Goal: Navigation & Orientation: Find specific page/section

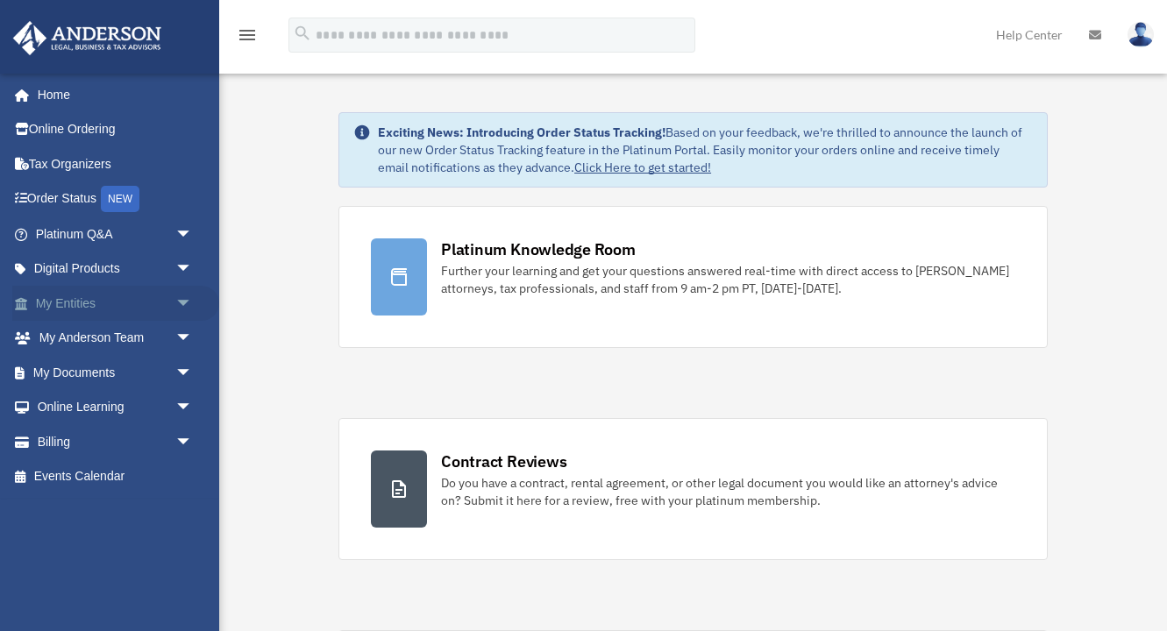
click at [93, 300] on link "My Entities arrow_drop_down" at bounding box center [115, 303] width 207 height 35
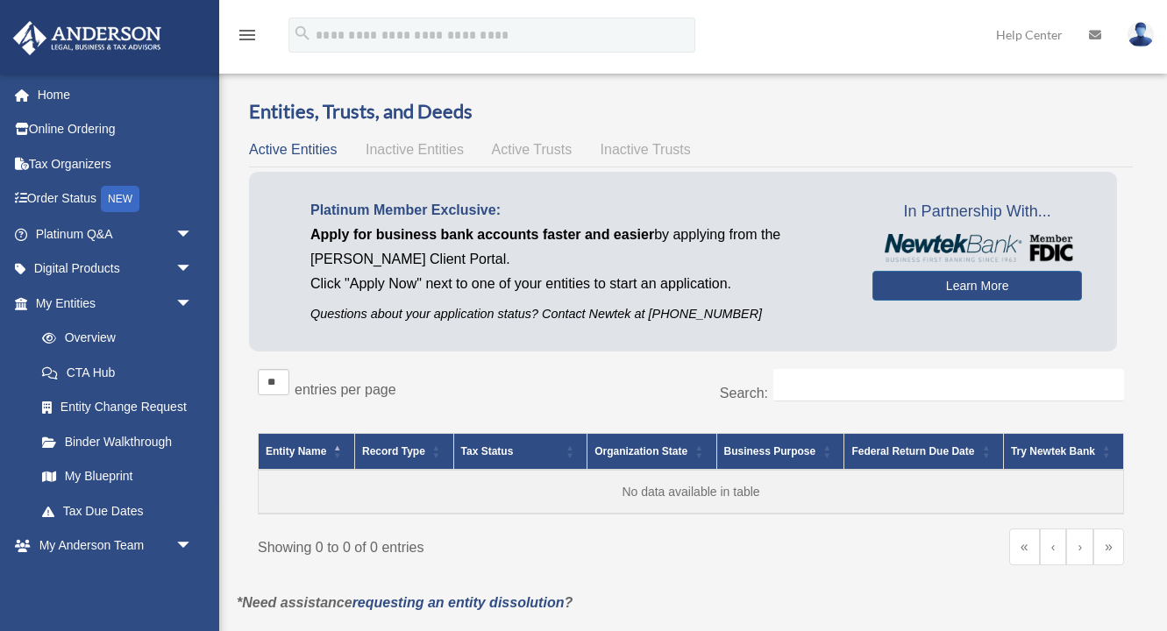
click at [410, 153] on span "Inactive Entities" at bounding box center [415, 149] width 98 height 15
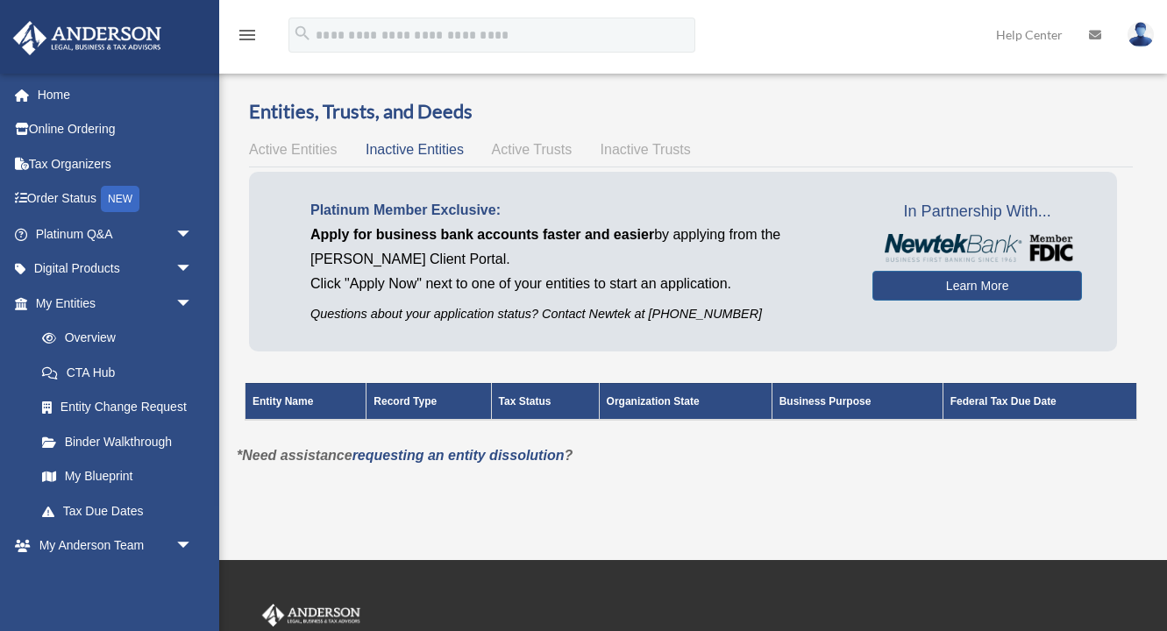
click at [306, 153] on span "Active Entities" at bounding box center [293, 149] width 88 height 15
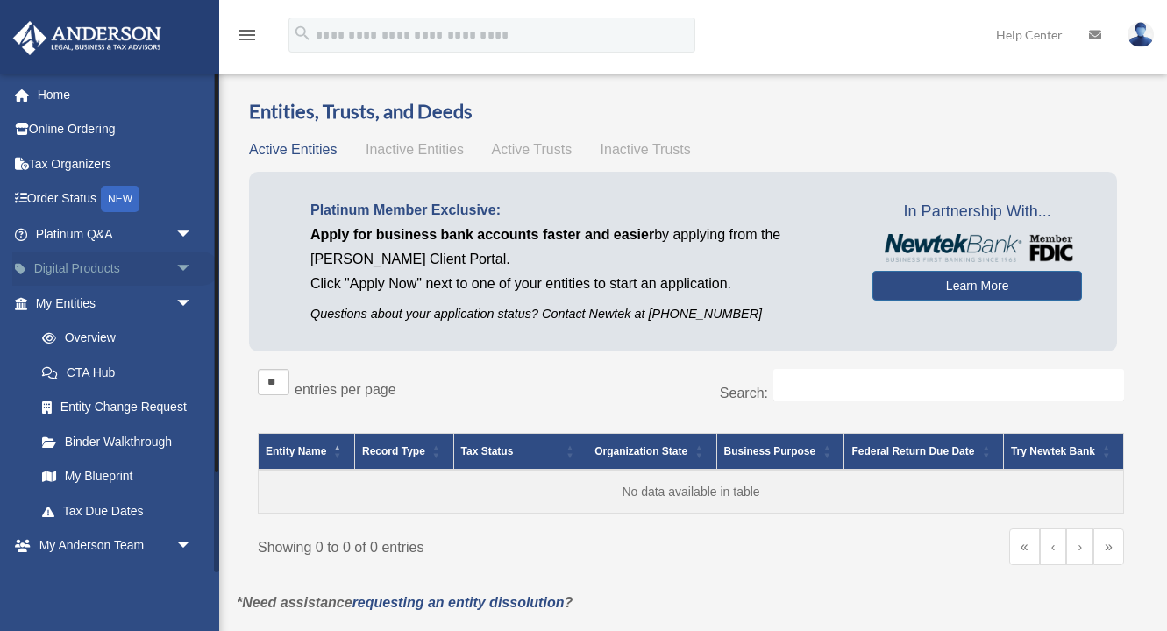
click at [125, 271] on link "Digital Products arrow_drop_down" at bounding box center [115, 269] width 207 height 35
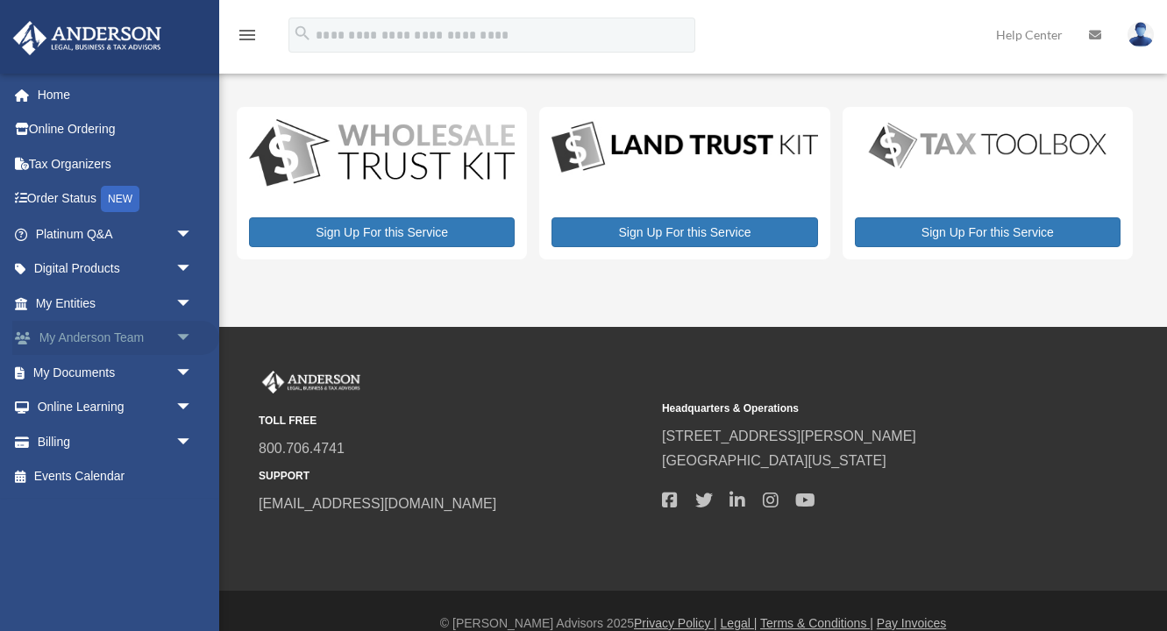
click at [99, 335] on link "My [PERSON_NAME] Team arrow_drop_down" at bounding box center [115, 338] width 207 height 35
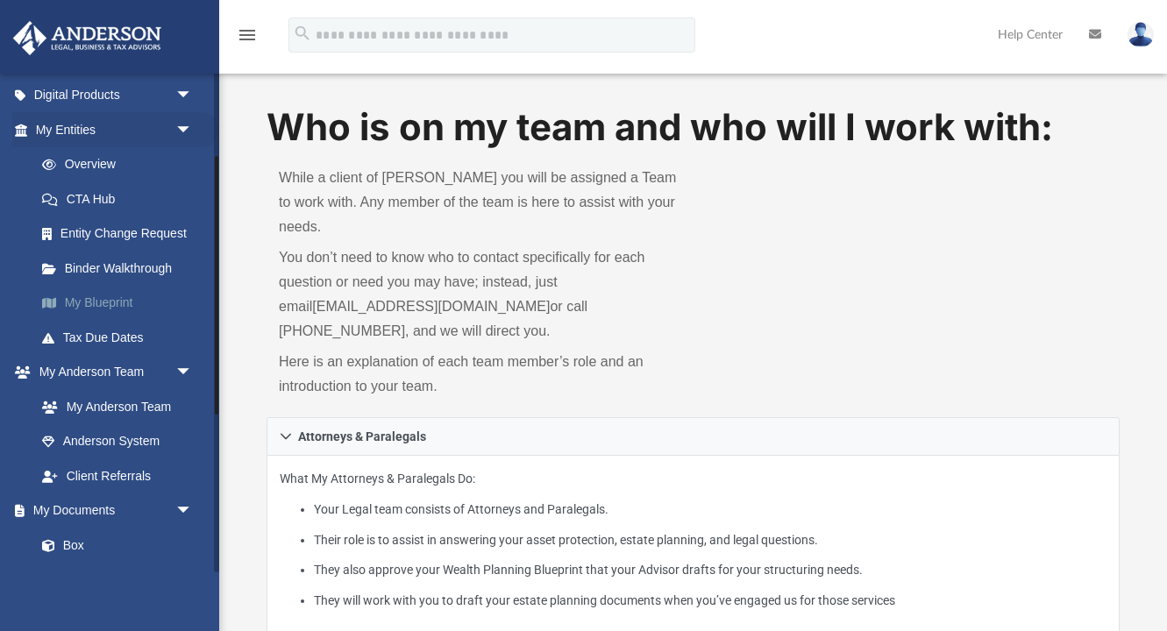
scroll to position [181, 0]
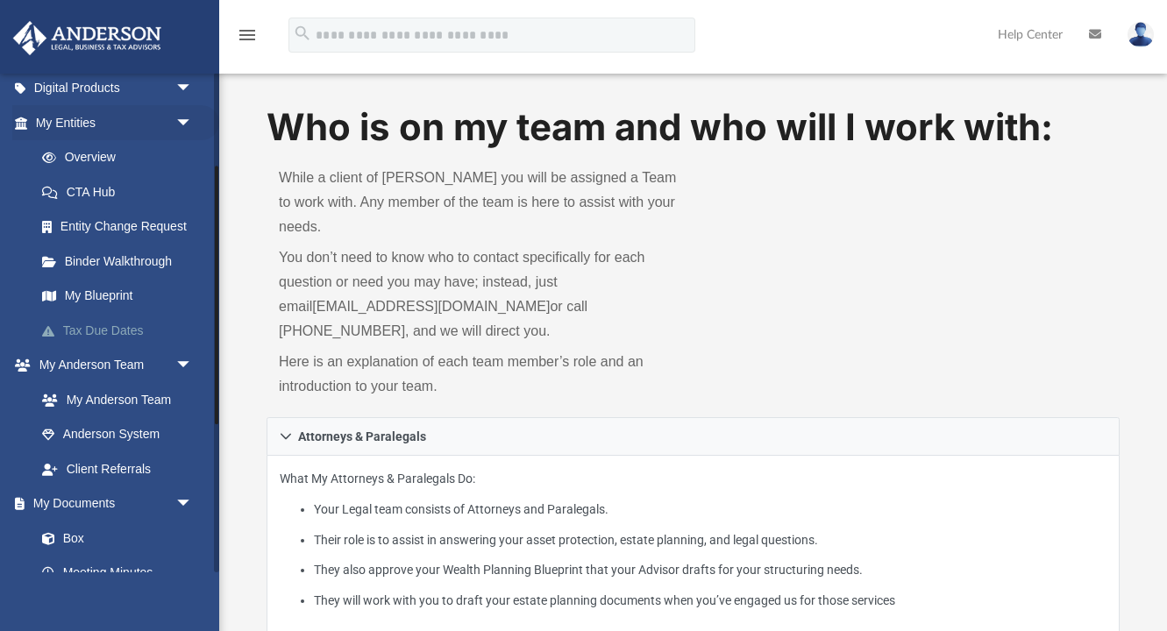
click at [117, 326] on link "Tax Due Dates" at bounding box center [122, 330] width 195 height 35
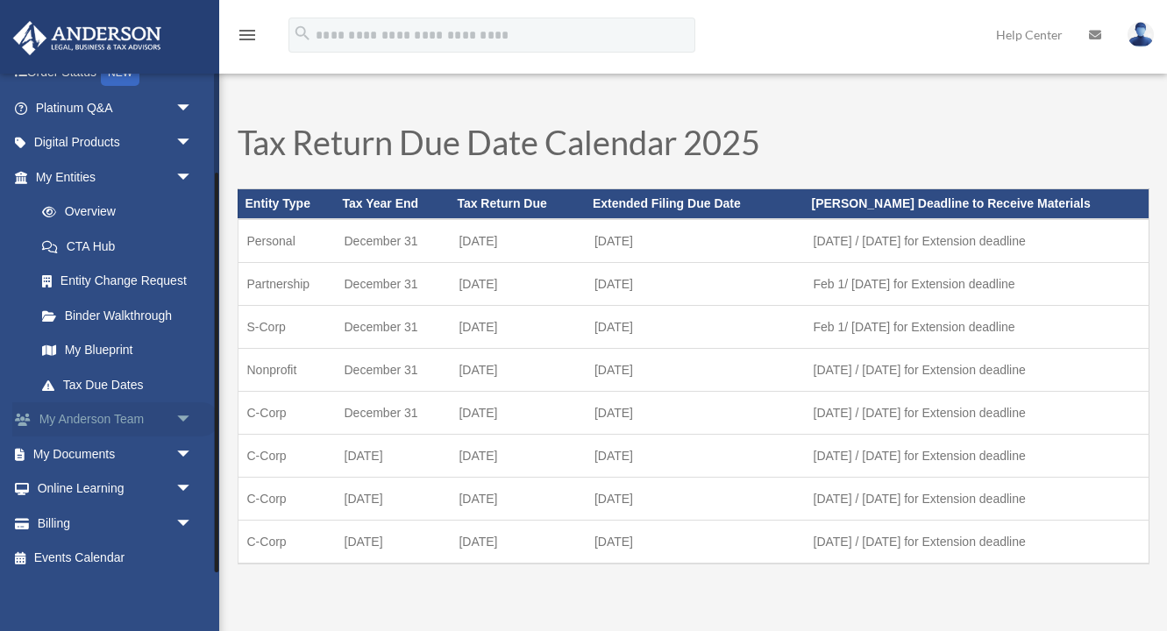
scroll to position [125, 0]
click at [106, 410] on link "My Anderson Team arrow_drop_down" at bounding box center [115, 420] width 207 height 35
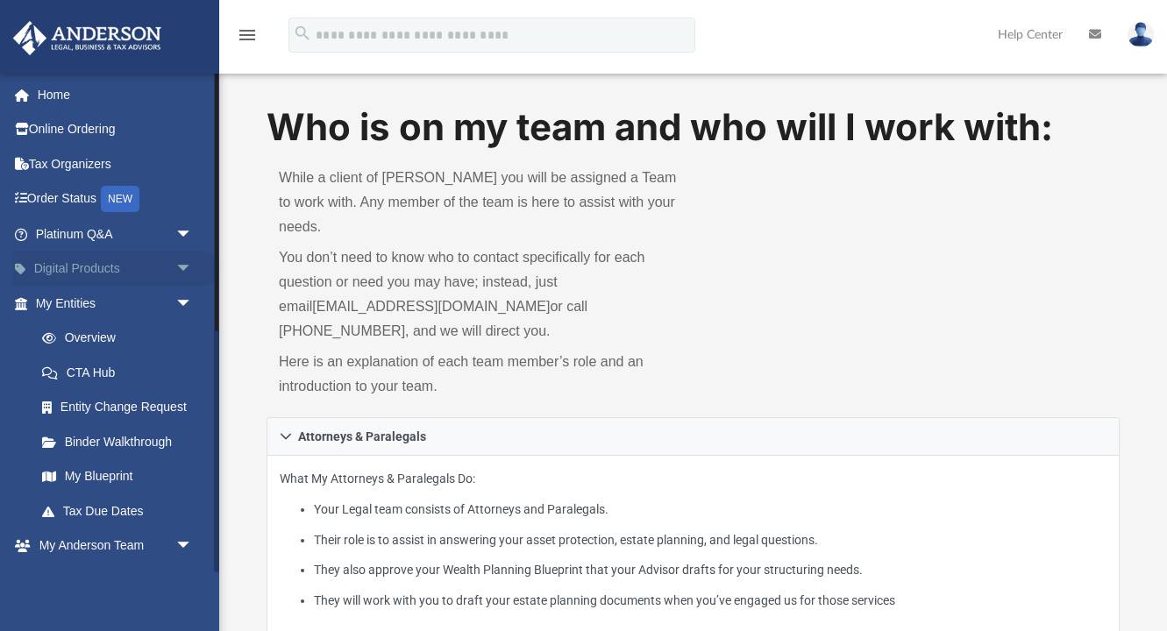
click at [123, 268] on link "Digital Products arrow_drop_down" at bounding box center [115, 269] width 207 height 35
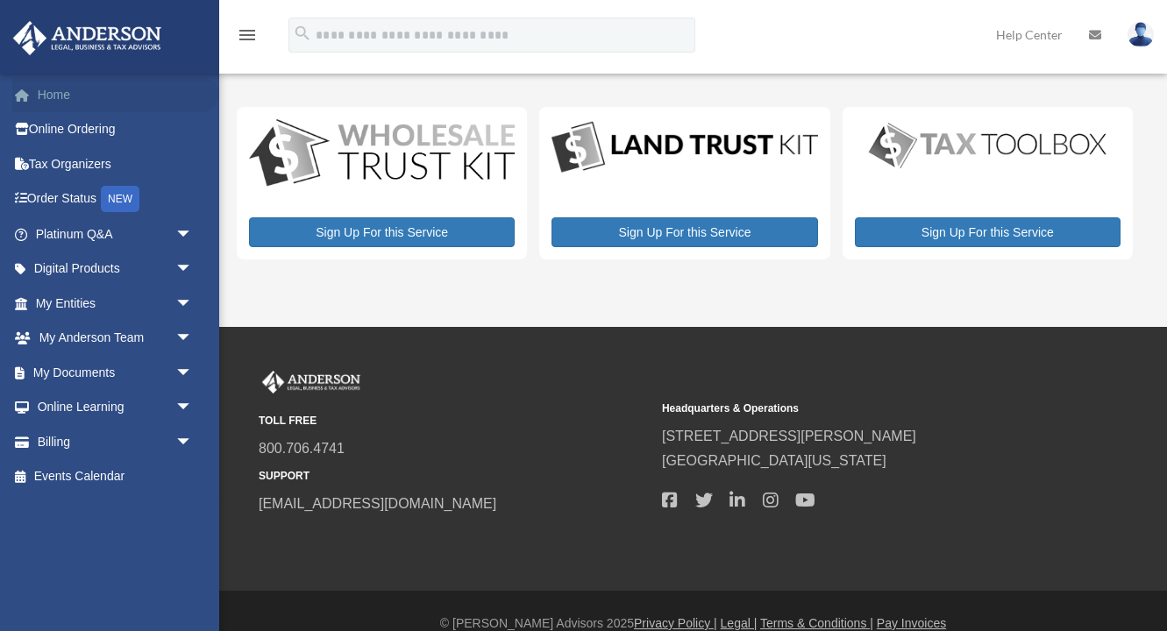
click at [69, 90] on link "Home" at bounding box center [115, 94] width 207 height 35
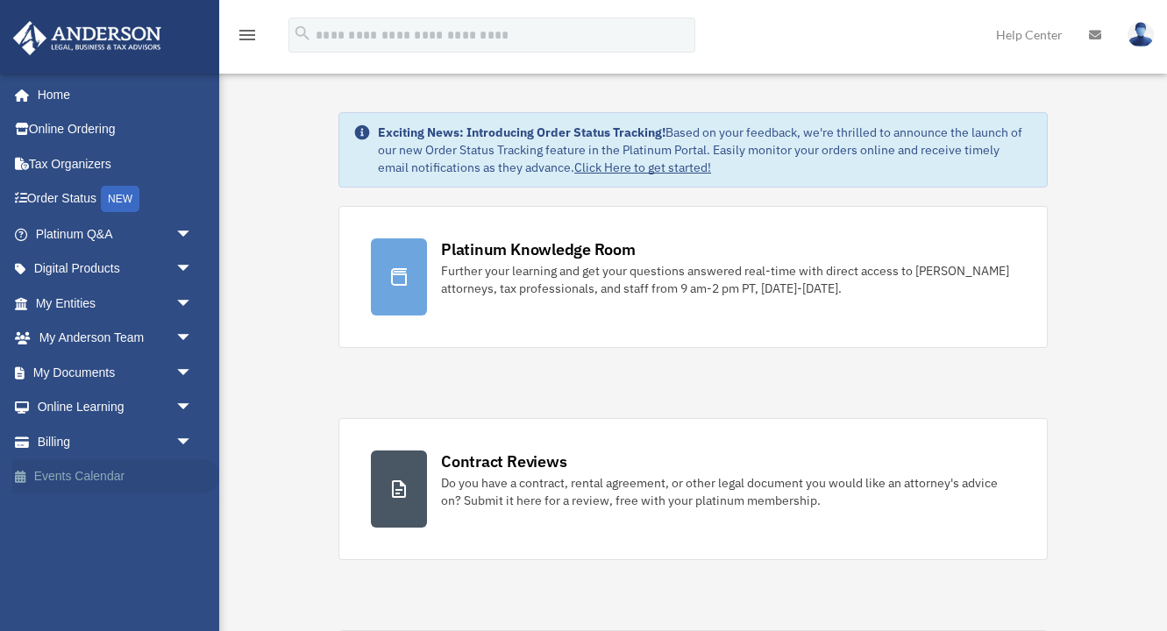
click at [89, 469] on link "Events Calendar" at bounding box center [115, 476] width 207 height 35
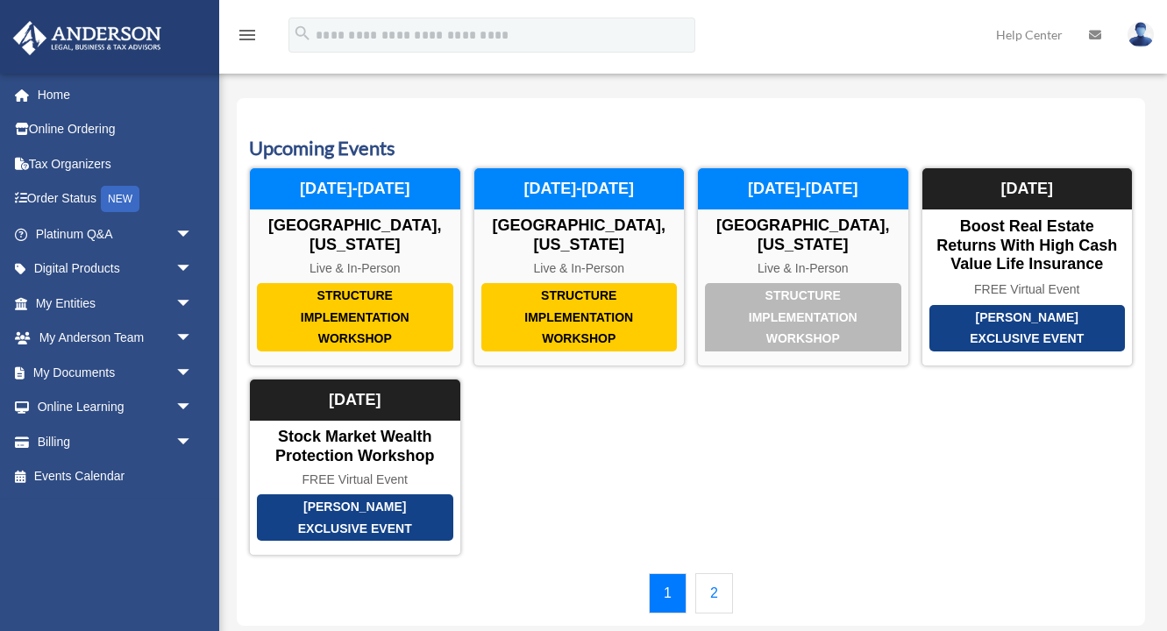
click at [1134, 46] on link at bounding box center [1140, 34] width 53 height 77
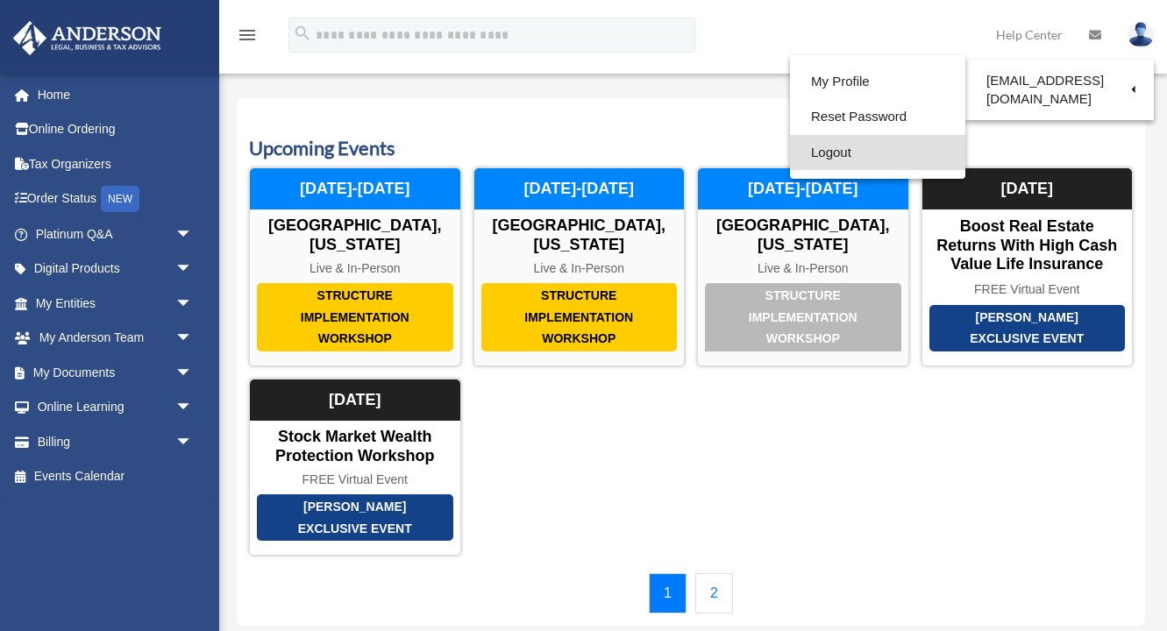
click at [863, 148] on link "Logout" at bounding box center [877, 153] width 175 height 36
